Goal: Find specific page/section: Find specific page/section

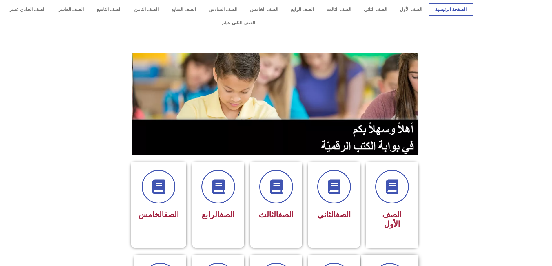
scroll to position [116, 0]
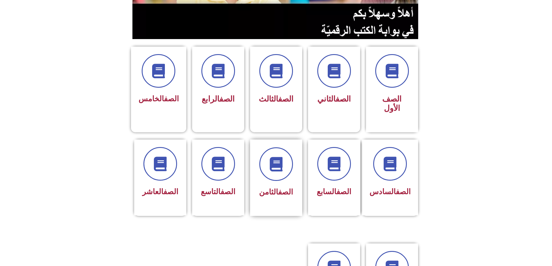
drag, startPoint x: 280, startPoint y: 128, endPoint x: 334, endPoint y: 127, distance: 54.8
click at [295, 140] on div "الصف الثامن" at bounding box center [276, 178] width 52 height 76
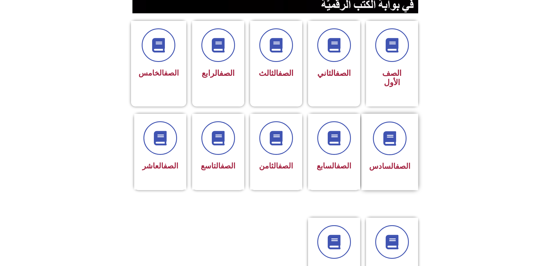
scroll to position [145, 0]
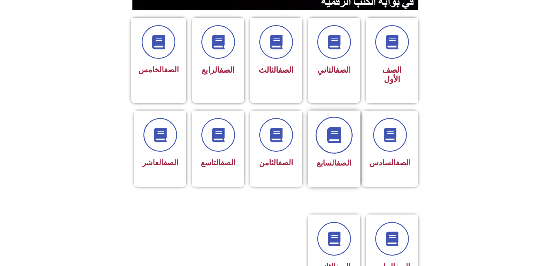
click at [321, 117] on span at bounding box center [333, 135] width 37 height 37
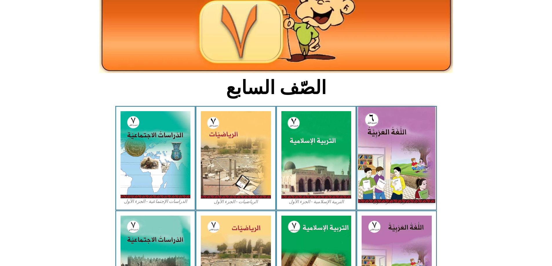
scroll to position [87, 0]
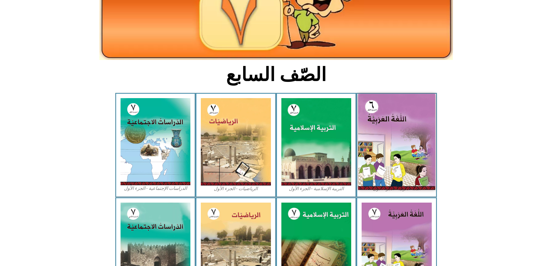
click at [390, 150] on img at bounding box center [396, 142] width 77 height 96
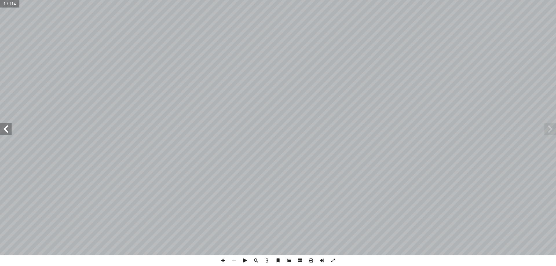
click at [8, 266] on div "ُ ة َّ ي ِ ب َ ر َ الع ُ ة َ غ ُّ الل ليف أ � ّ فريق الت ) ً � ق ِّ س َ ن ُ سف …" at bounding box center [278, 133] width 556 height 266
